Goal: Find specific page/section: Find specific page/section

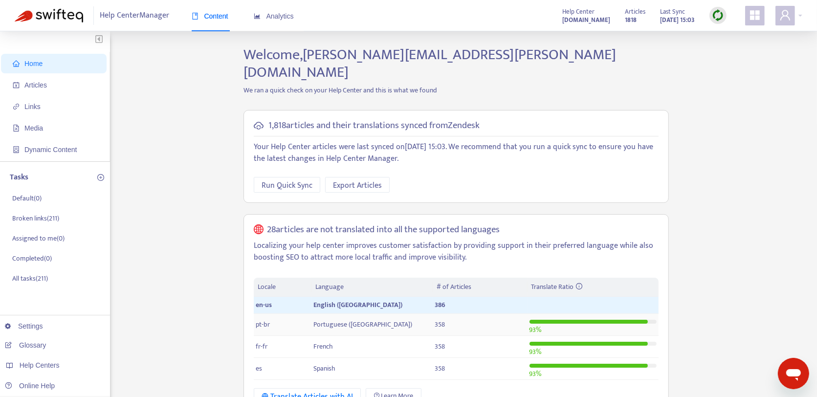
click at [438, 319] on span "358" at bounding box center [440, 324] width 10 height 11
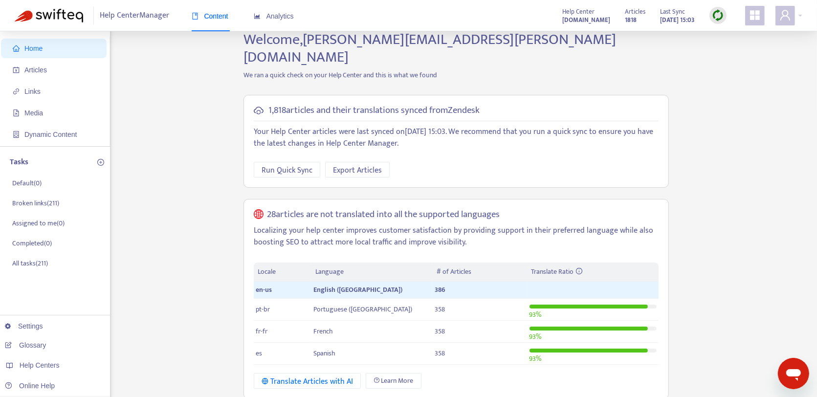
scroll to position [31, 0]
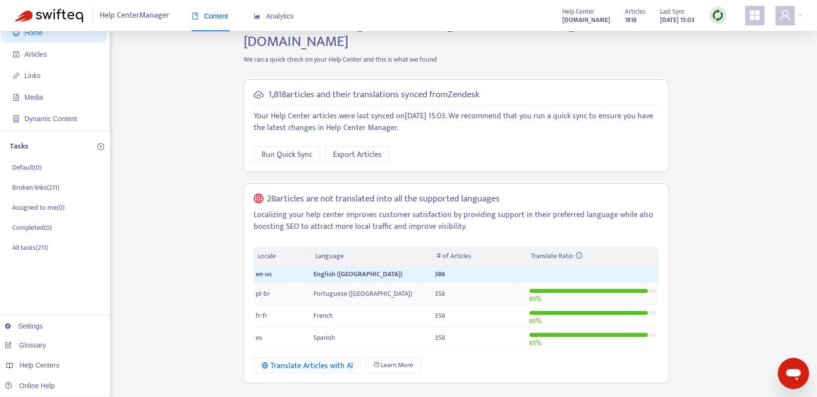
click at [433, 283] on td "358" at bounding box center [480, 294] width 94 height 22
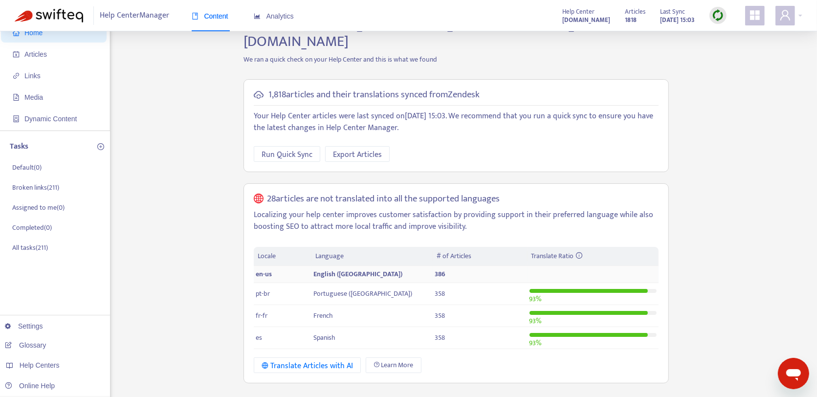
click at [429, 266] on td "English ([GEOGRAPHIC_DATA])" at bounding box center [371, 274] width 121 height 17
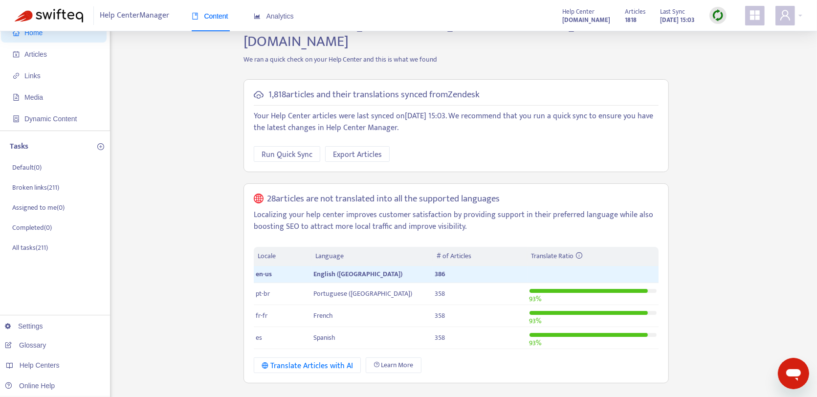
scroll to position [39, 0]
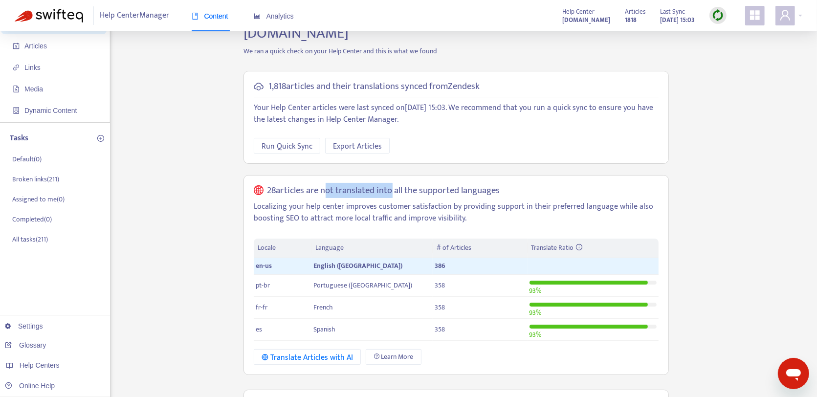
drag, startPoint x: 323, startPoint y: 169, endPoint x: 388, endPoint y: 176, distance: 65.9
click at [388, 185] on h5 "28 articles are not translated into all the supported languages" at bounding box center [383, 190] width 233 height 11
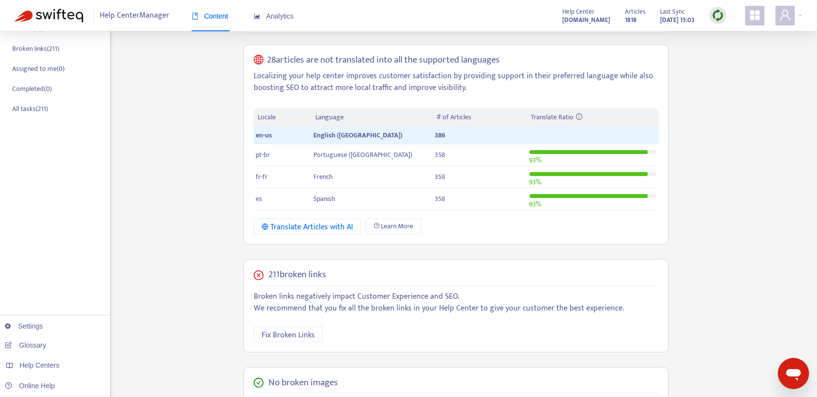
scroll to position [0, 0]
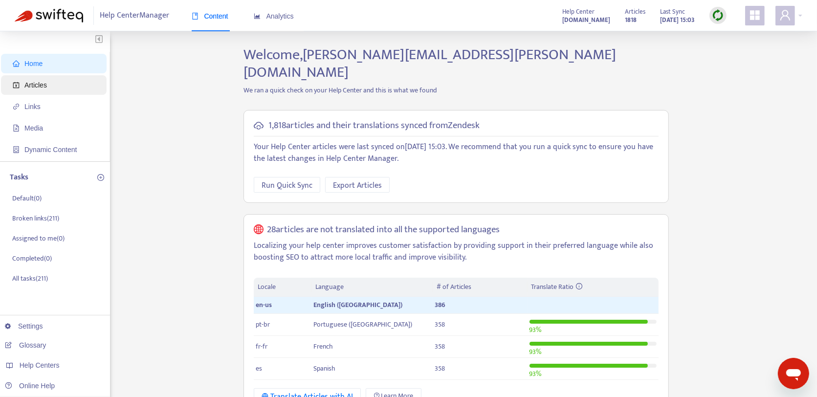
click at [57, 85] on span "Articles" at bounding box center [56, 85] width 86 height 20
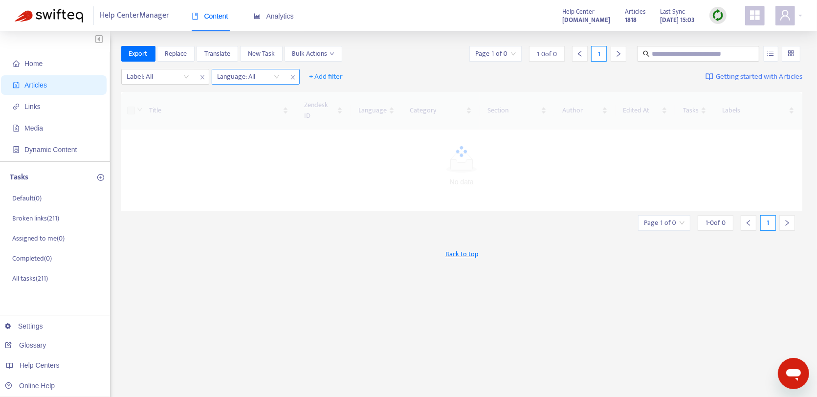
click at [251, 75] on div at bounding box center [243, 77] width 59 height 12
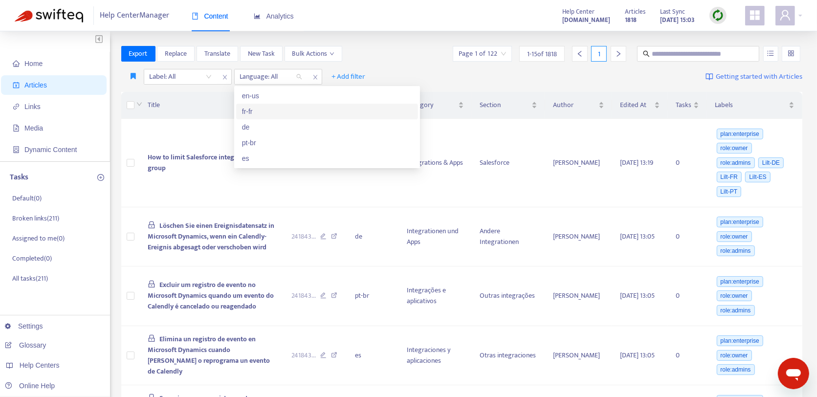
click at [279, 100] on div "en-us" at bounding box center [327, 95] width 170 height 11
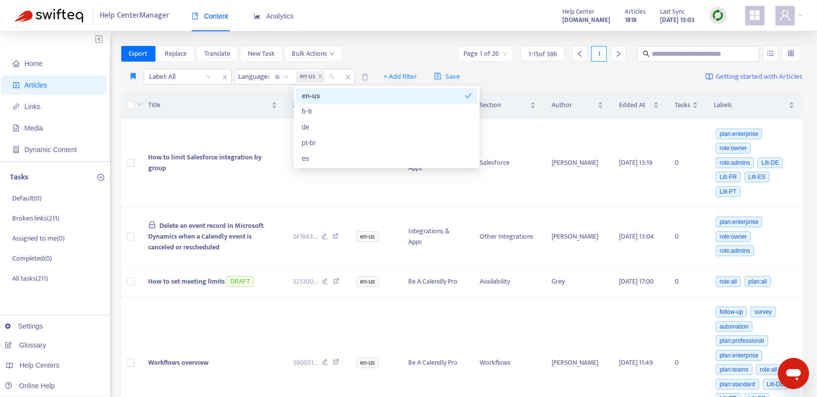
click at [386, 58] on div "Export Replace Translate New Task Bulk Actions Page 1 of 26 1 - 15 of 386 1" at bounding box center [461, 54] width 681 height 16
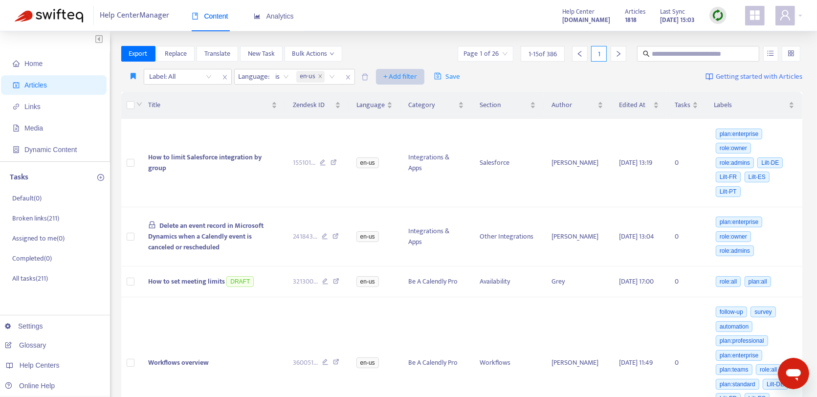
click at [407, 74] on span "+ Add filter" at bounding box center [400, 77] width 34 height 12
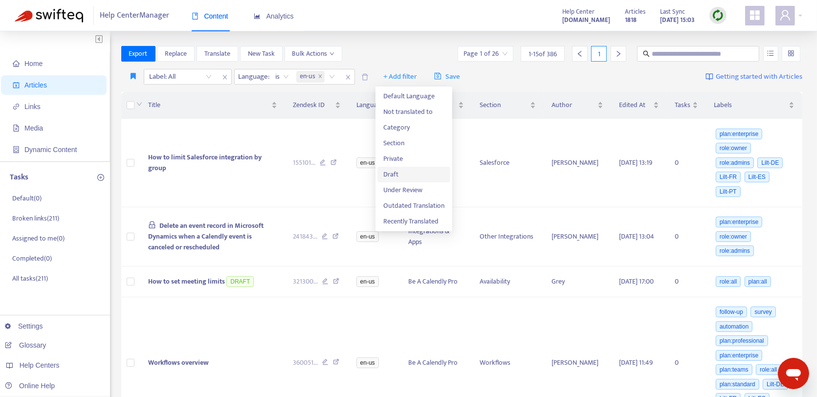
click at [410, 173] on span "Draft" at bounding box center [413, 174] width 61 height 11
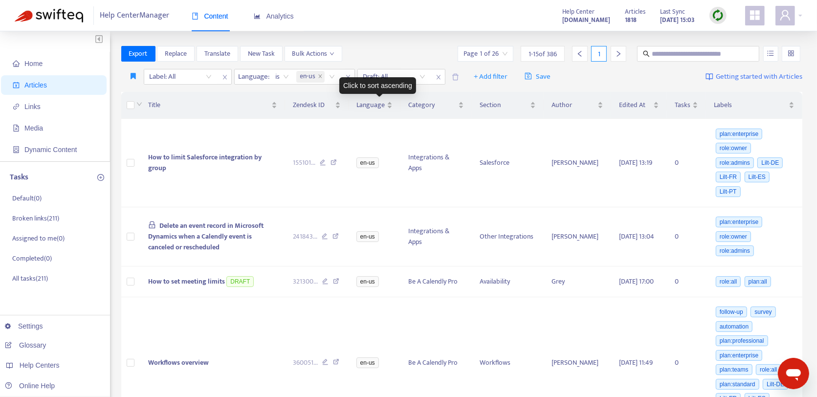
click at [401, 80] on div "Click to sort ascending" at bounding box center [377, 85] width 77 height 17
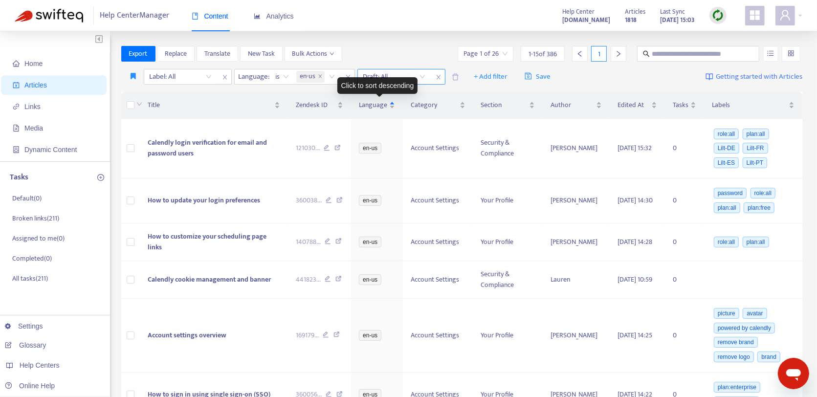
click at [393, 75] on input "search" at bounding box center [394, 76] width 62 height 15
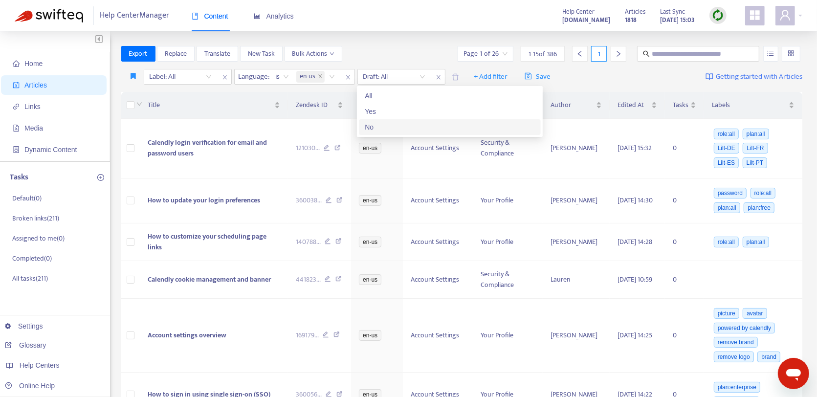
click at [383, 123] on div "No" at bounding box center [450, 127] width 170 height 11
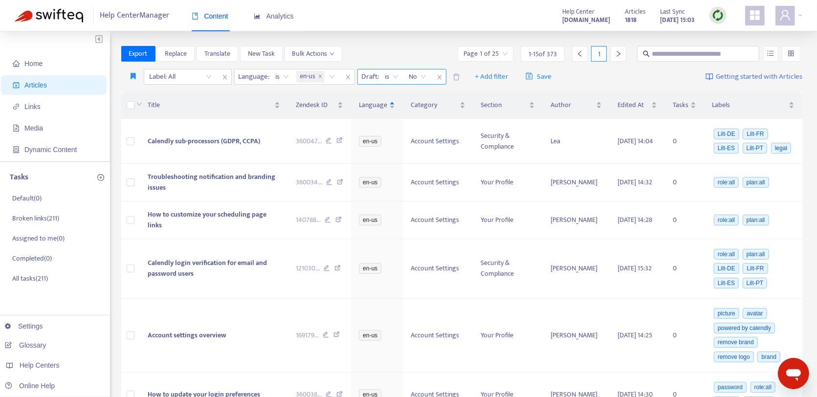
click at [416, 78] on span "No" at bounding box center [417, 76] width 17 height 15
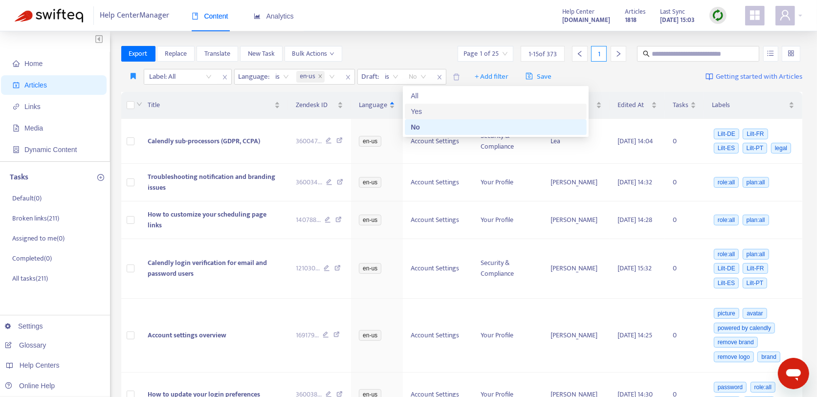
click at [429, 112] on div "Yes" at bounding box center [496, 111] width 170 height 11
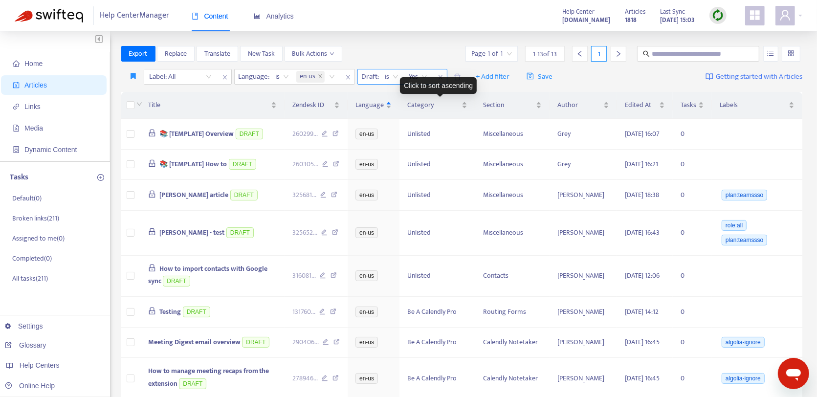
click at [417, 76] on span "Yes" at bounding box center [418, 76] width 18 height 15
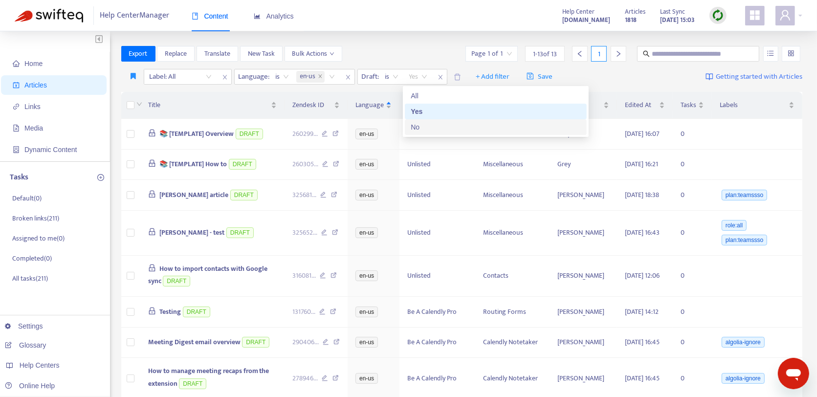
click at [434, 123] on div "No" at bounding box center [496, 127] width 170 height 11
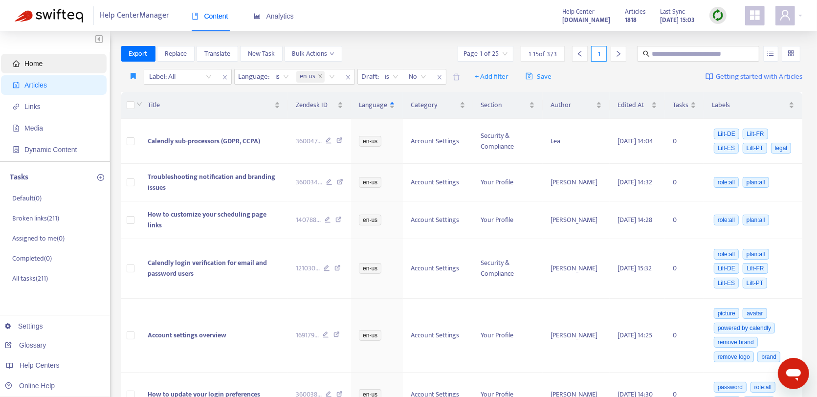
click at [73, 57] on span "Home" at bounding box center [56, 64] width 86 height 20
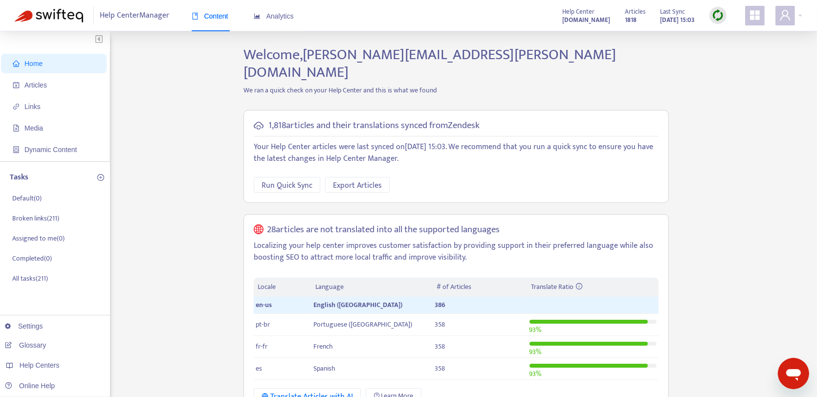
scroll to position [7, 0]
